Goal: Task Accomplishment & Management: Use online tool/utility

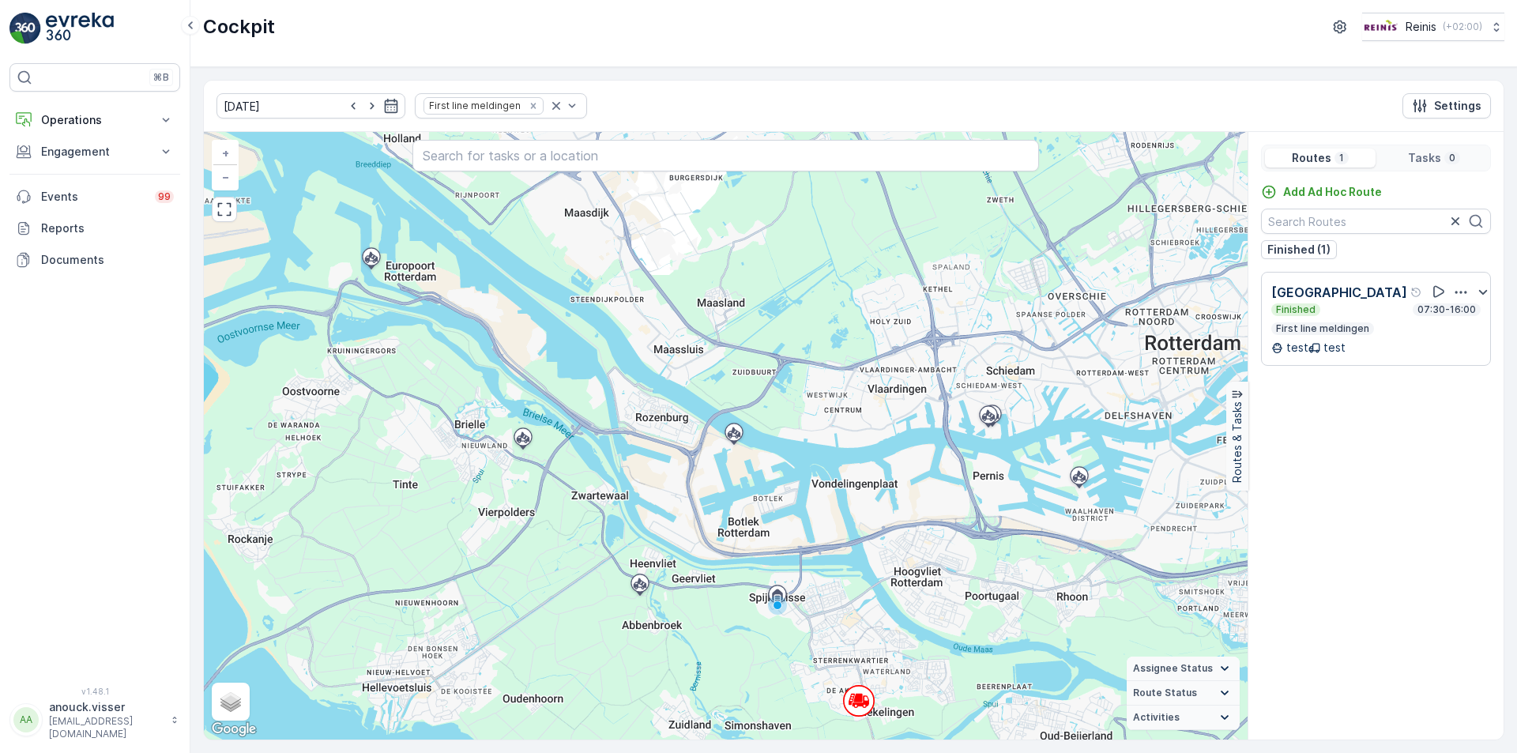
click at [45, 25] on link at bounding box center [94, 29] width 171 height 32
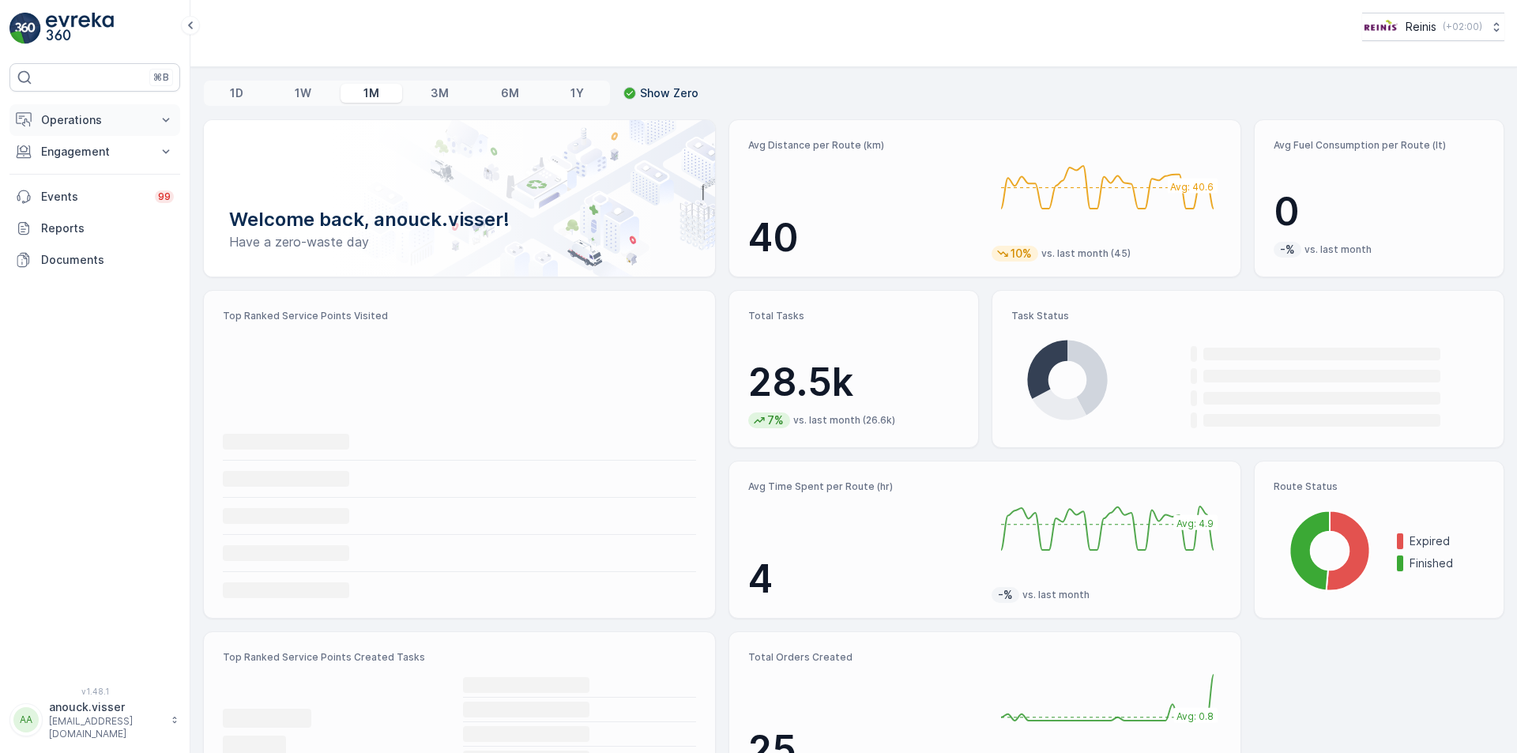
click at [99, 115] on p "Operations" at bounding box center [94, 120] width 107 height 16
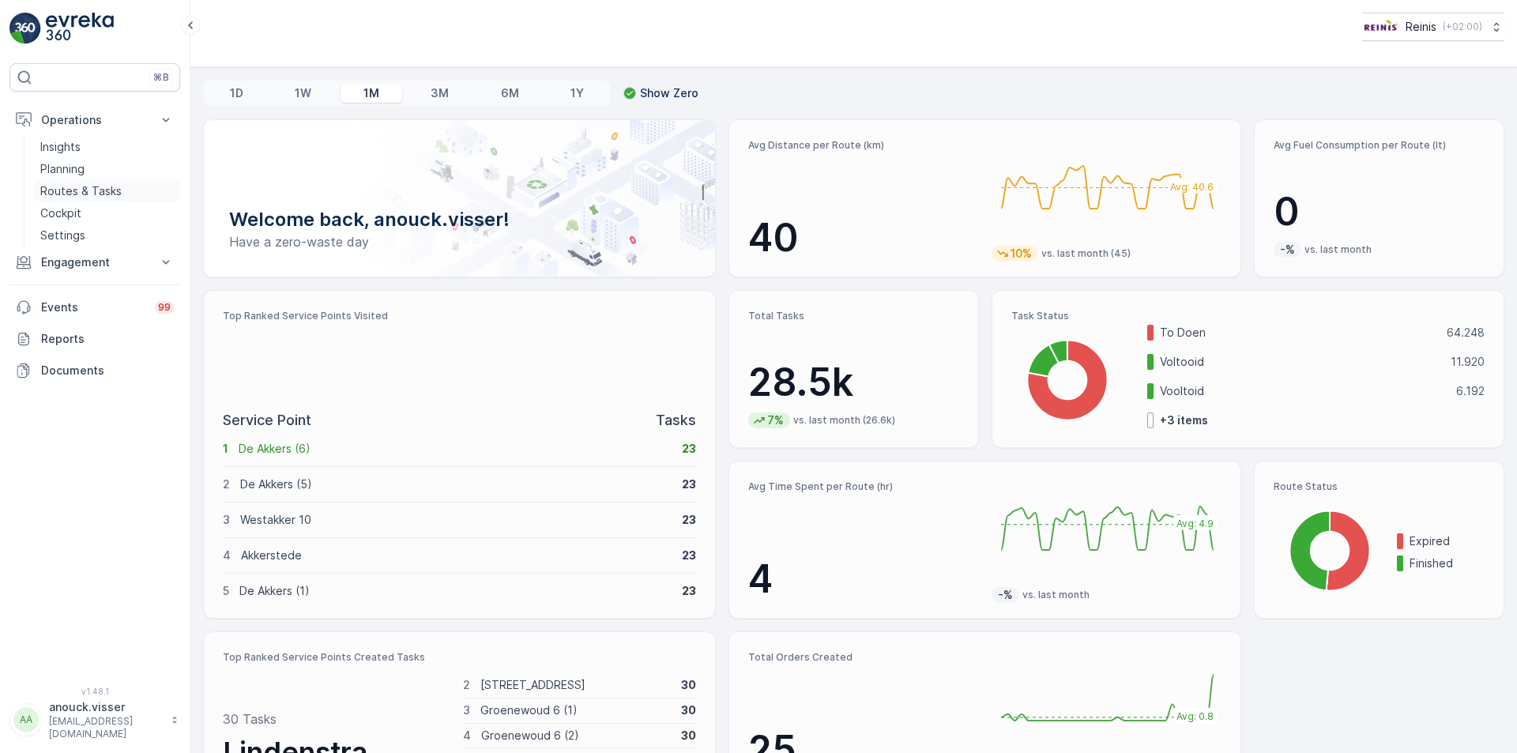
click at [111, 186] on p "Routes & Tasks" at bounding box center [80, 191] width 81 height 16
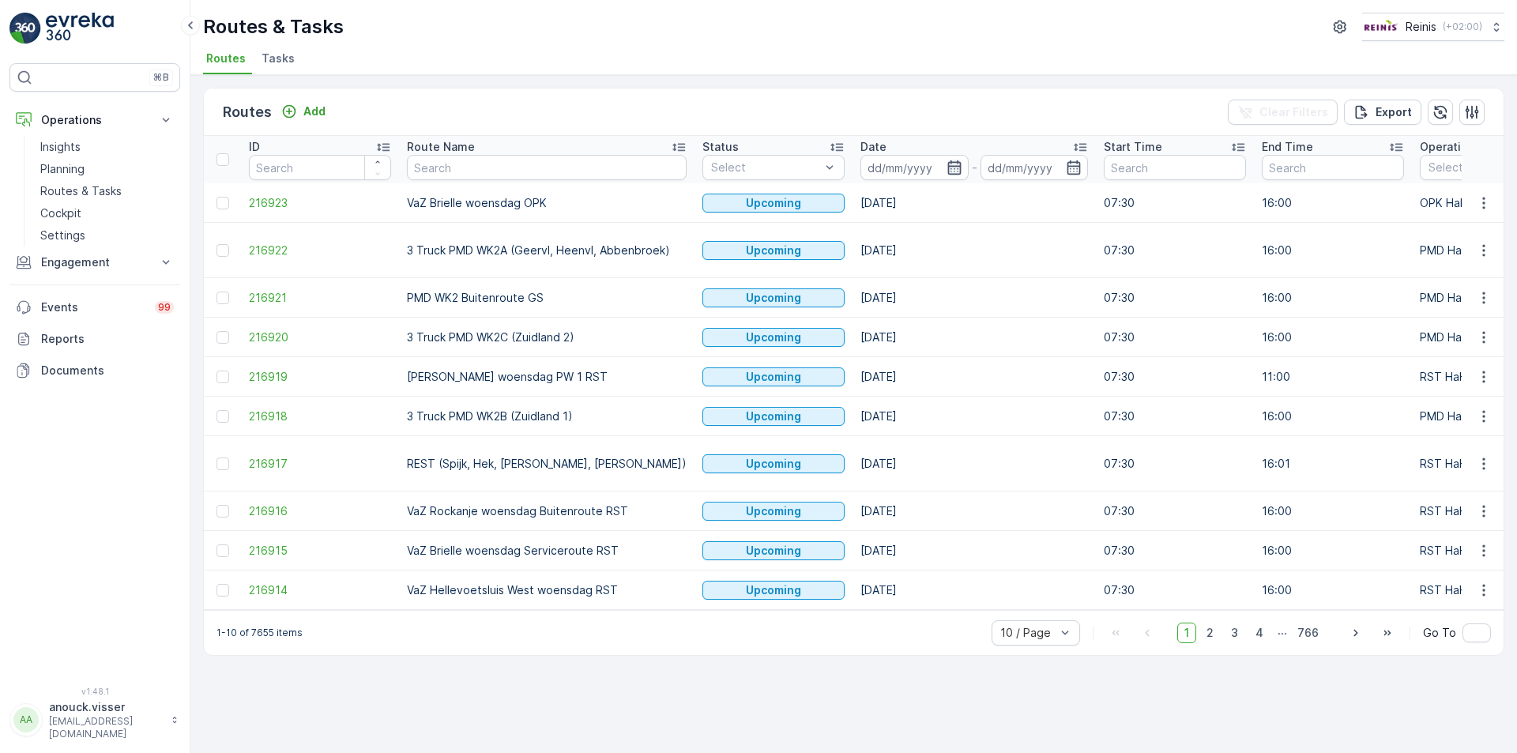
click at [947, 165] on icon "button" at bounding box center [955, 168] width 16 height 16
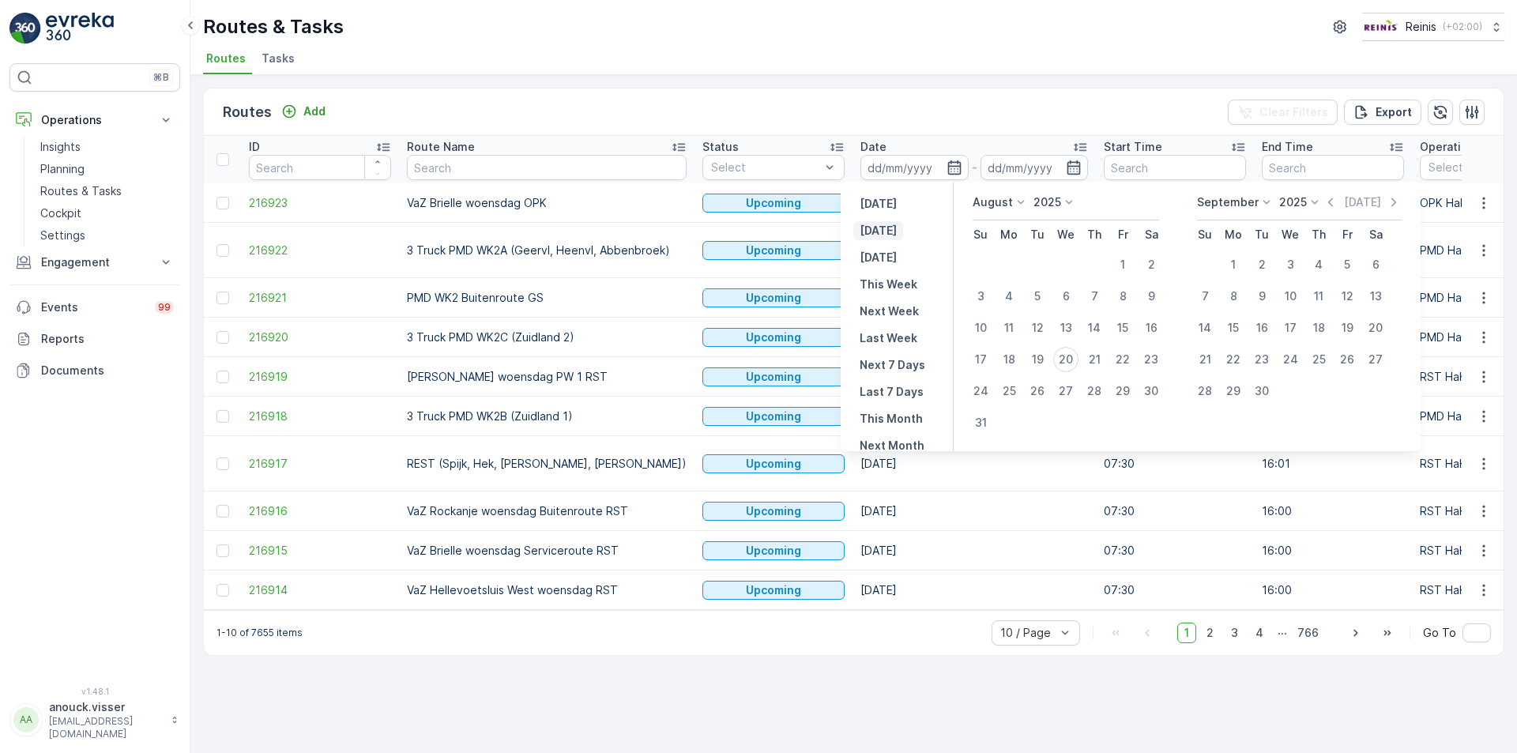
click at [881, 229] on p "[DATE]" at bounding box center [878, 231] width 37 height 16
type input "[DATE]"
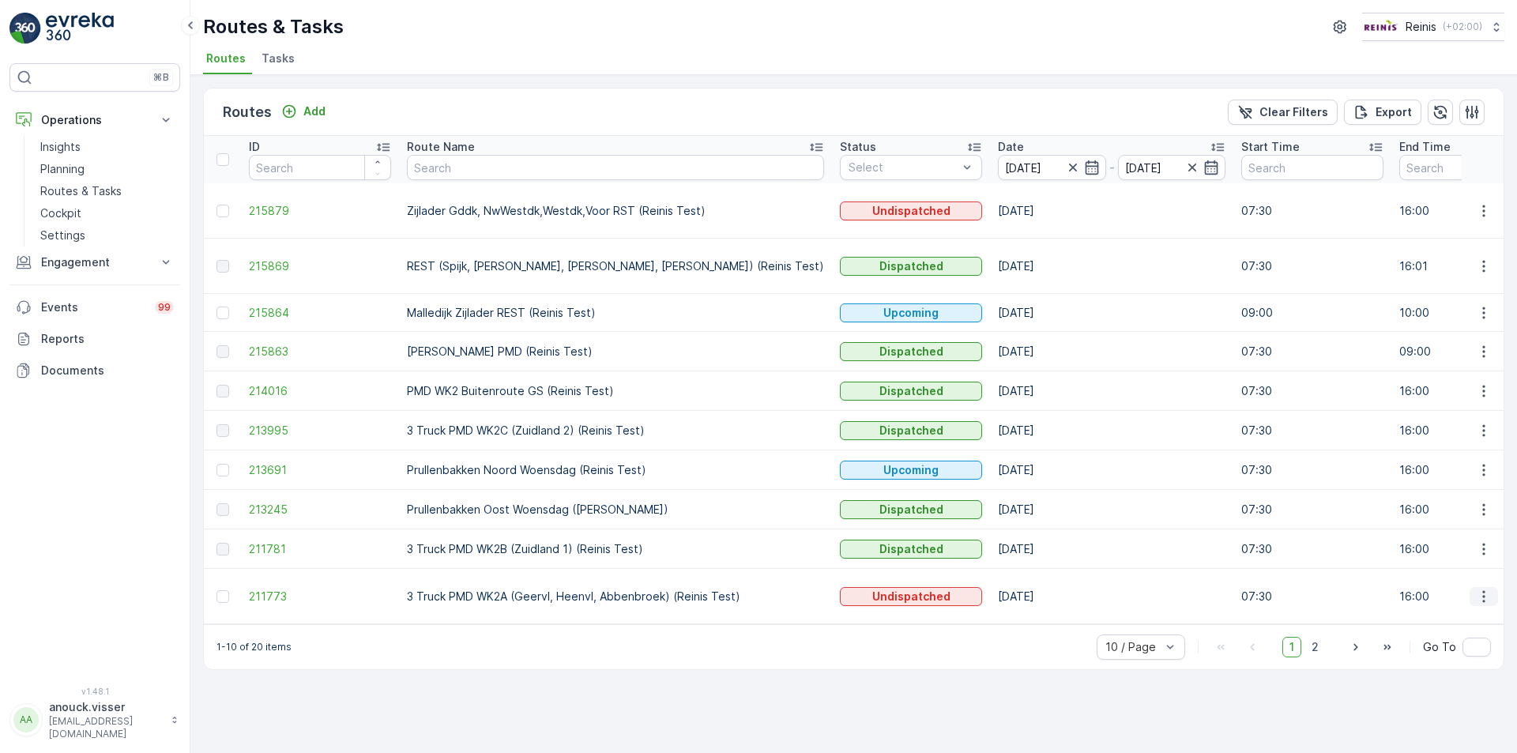
click at [1476, 587] on button "button" at bounding box center [1484, 596] width 28 height 19
click at [1437, 609] on span "See More Details" at bounding box center [1447, 603] width 92 height 16
click at [1325, 641] on span "2" at bounding box center [1315, 647] width 21 height 21
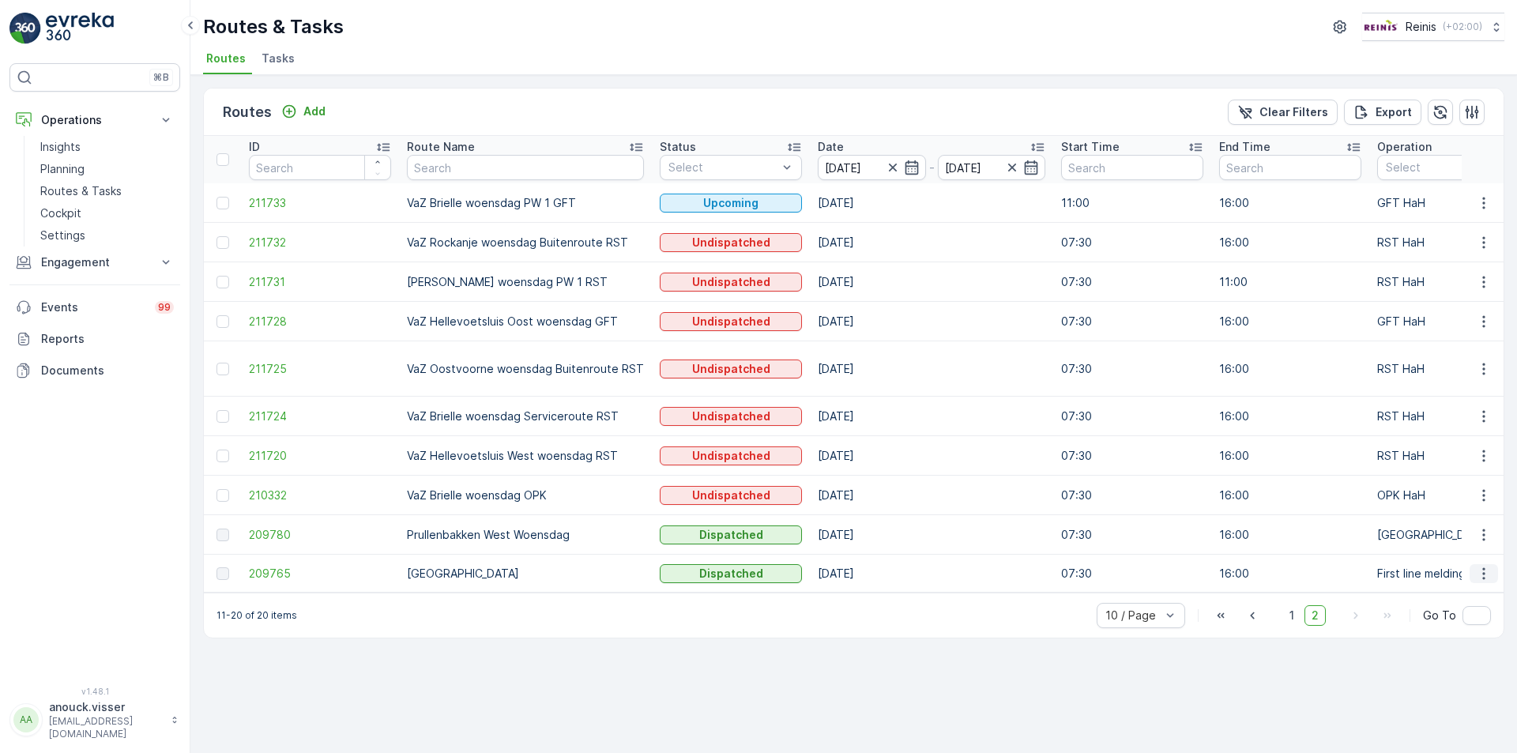
click at [1484, 566] on icon "button" at bounding box center [1484, 574] width 16 height 16
click at [1472, 581] on span "See More Details" at bounding box center [1447, 582] width 92 height 16
click at [1480, 566] on icon "button" at bounding box center [1484, 574] width 16 height 16
click at [1470, 605] on span "View Route Tracking" at bounding box center [1455, 604] width 109 height 16
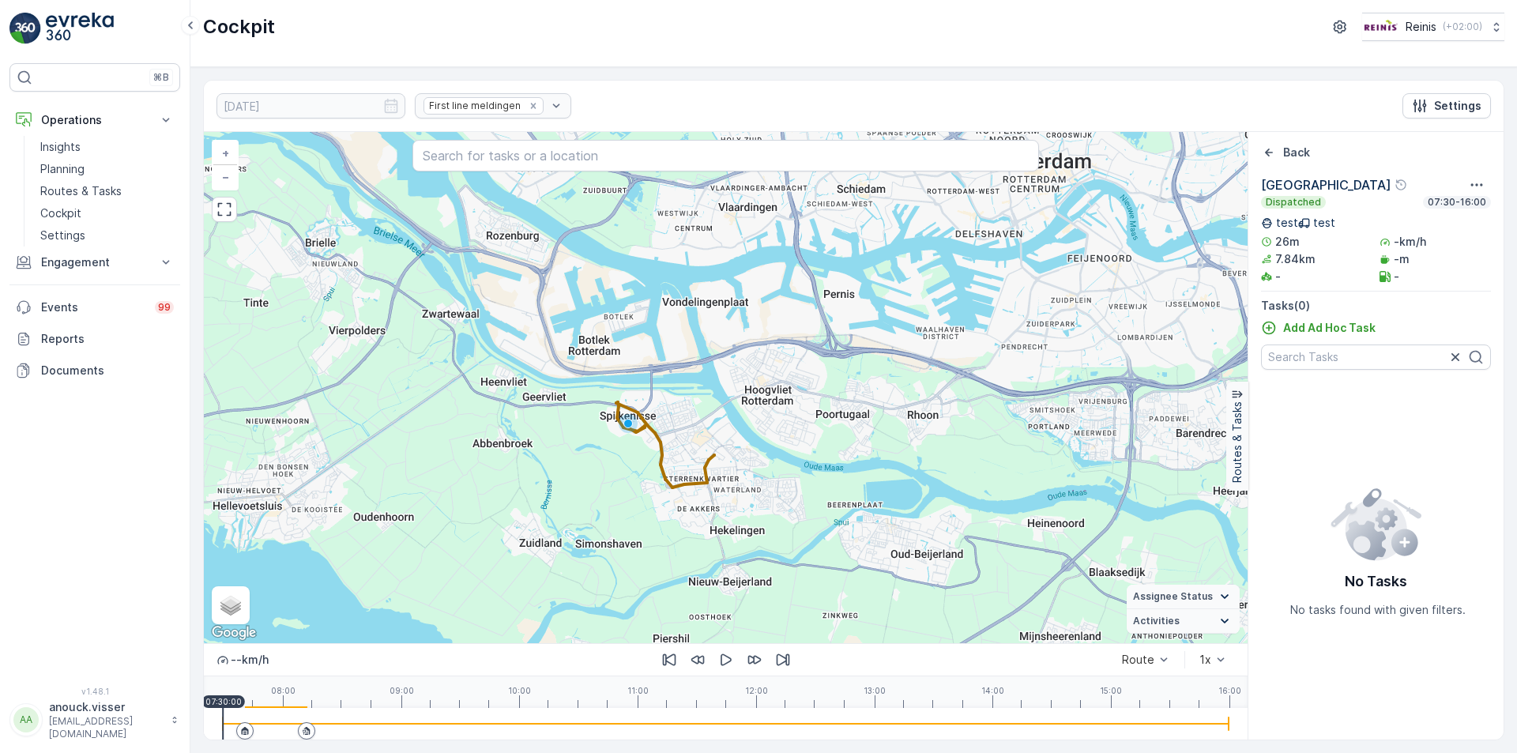
drag, startPoint x: 846, startPoint y: 497, endPoint x: 697, endPoint y: 364, distance: 200.4
click at [697, 364] on div "+ − Satellite Roadmap Terrain Hybrid Leaflet Keyboard shortcuts Map Data Map da…" at bounding box center [726, 387] width 1044 height 511
click at [729, 659] on icon "button" at bounding box center [726, 660] width 16 height 16
